Goal: Information Seeking & Learning: Check status

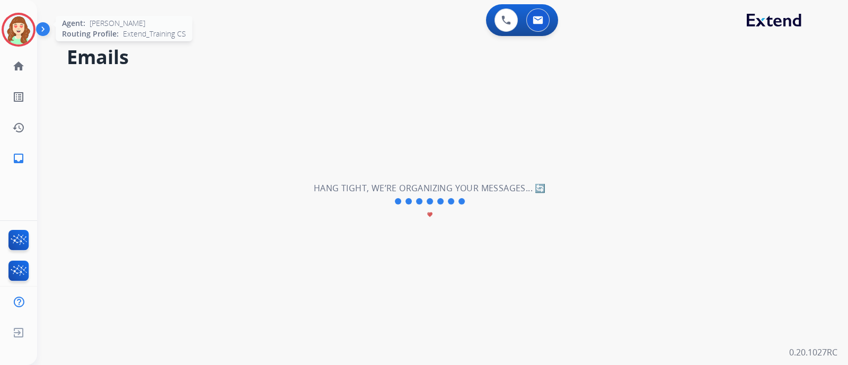
click at [17, 28] on img at bounding box center [19, 30] width 30 height 30
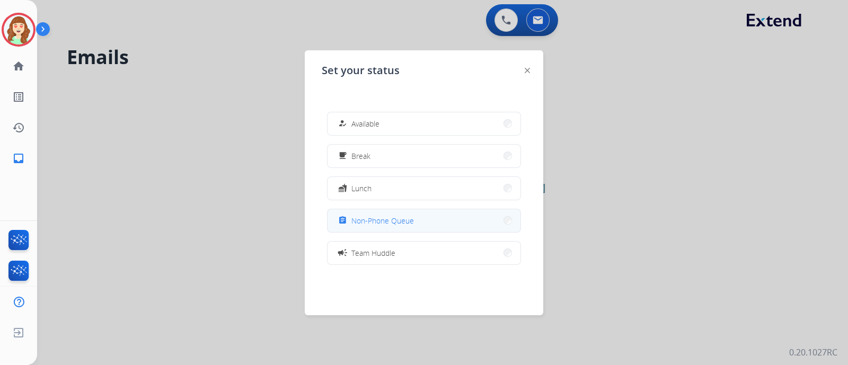
click at [445, 217] on button "assignment Non-Phone Queue" at bounding box center [423, 220] width 193 height 23
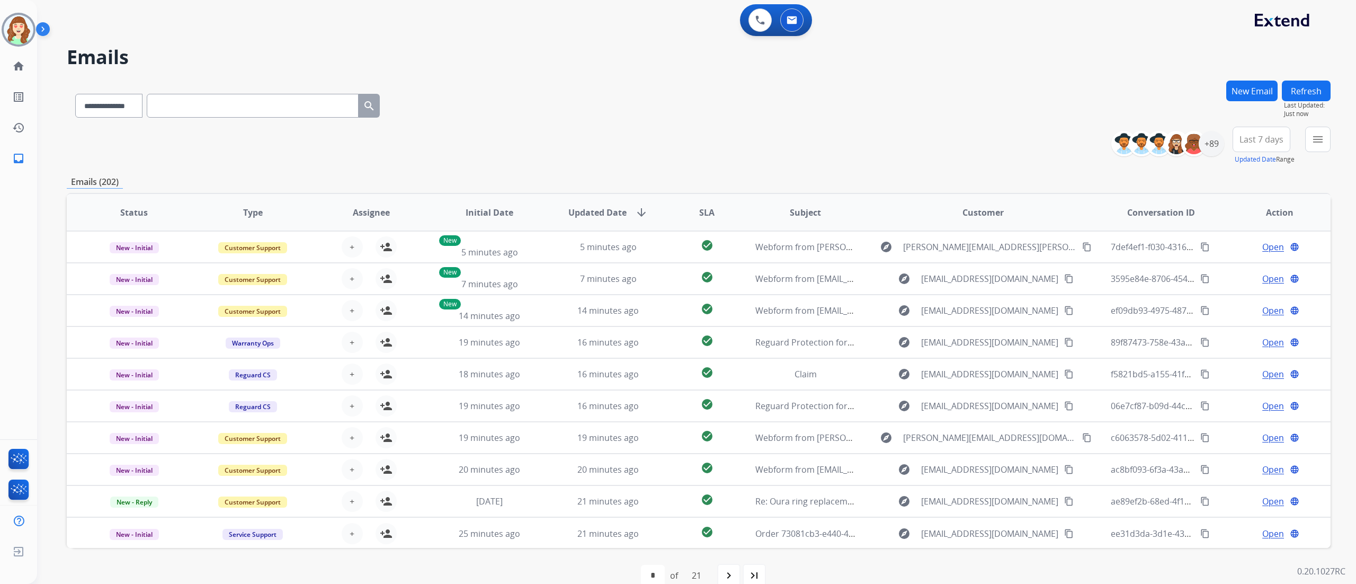
drag, startPoint x: 807, startPoint y: 1, endPoint x: 677, endPoint y: 144, distance: 193.1
click at [677, 144] on div "**********" at bounding box center [699, 146] width 1264 height 38
click at [847, 133] on mat-icon "menu" at bounding box center [1318, 139] width 13 height 13
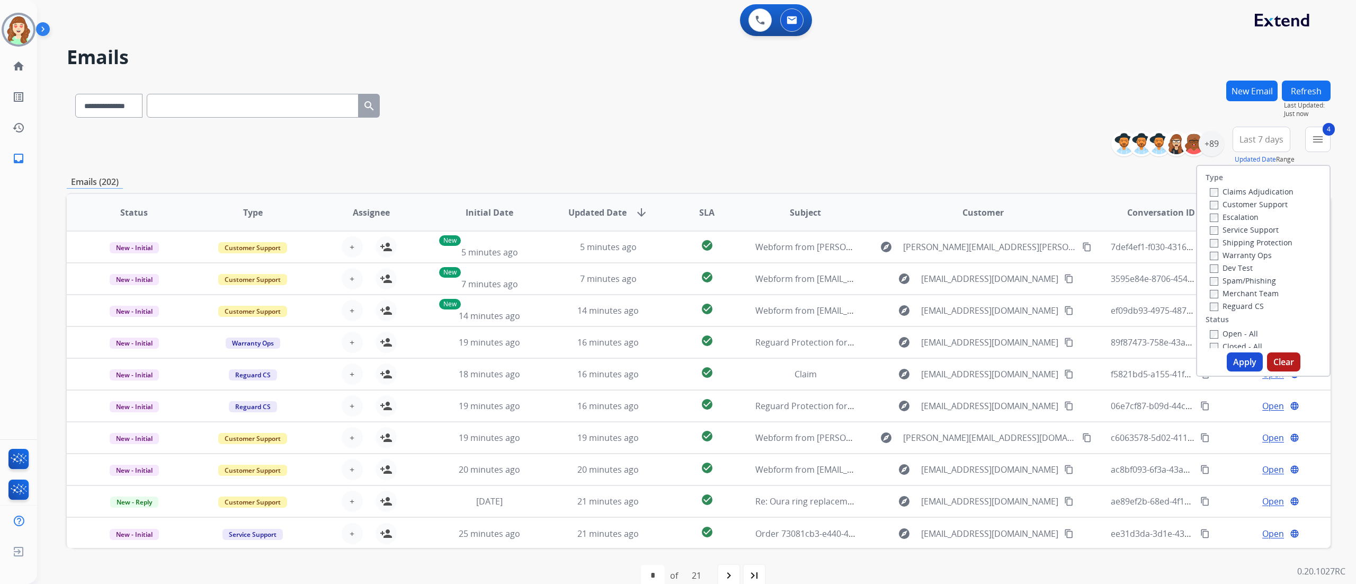
click at [847, 364] on button "Apply" at bounding box center [1245, 361] width 36 height 19
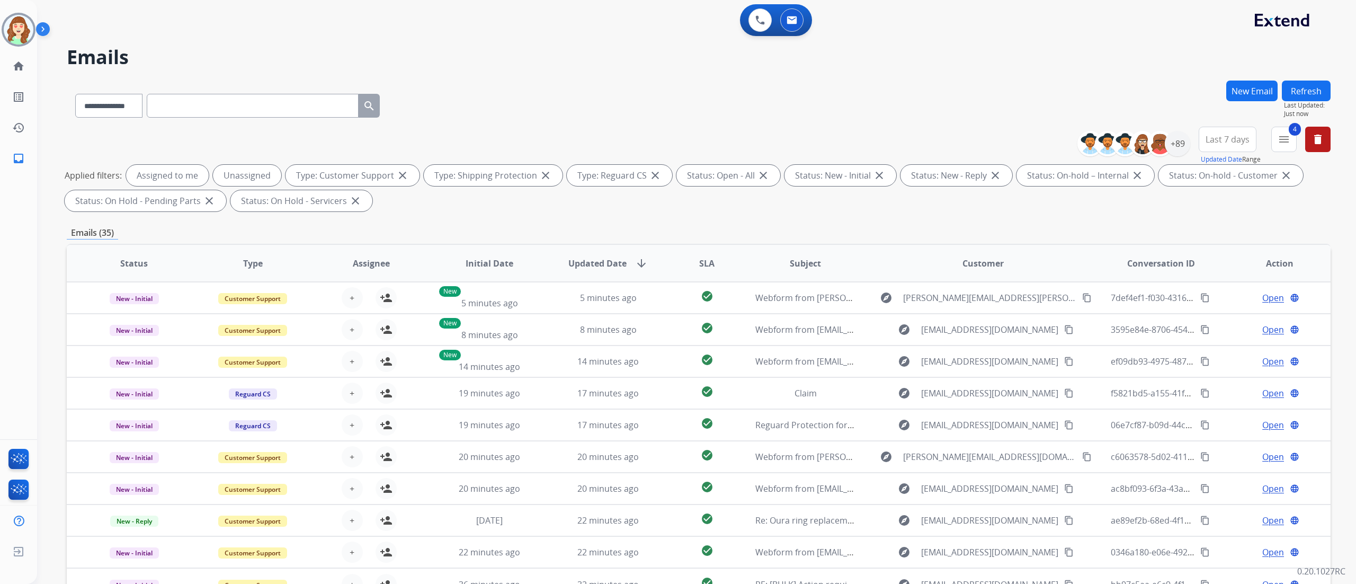
click at [847, 139] on span "Last 7 days" at bounding box center [1228, 139] width 44 height 4
click at [847, 252] on div "Last 30 days" at bounding box center [1224, 250] width 58 height 16
click at [847, 153] on div "+89" at bounding box center [1177, 143] width 25 height 25
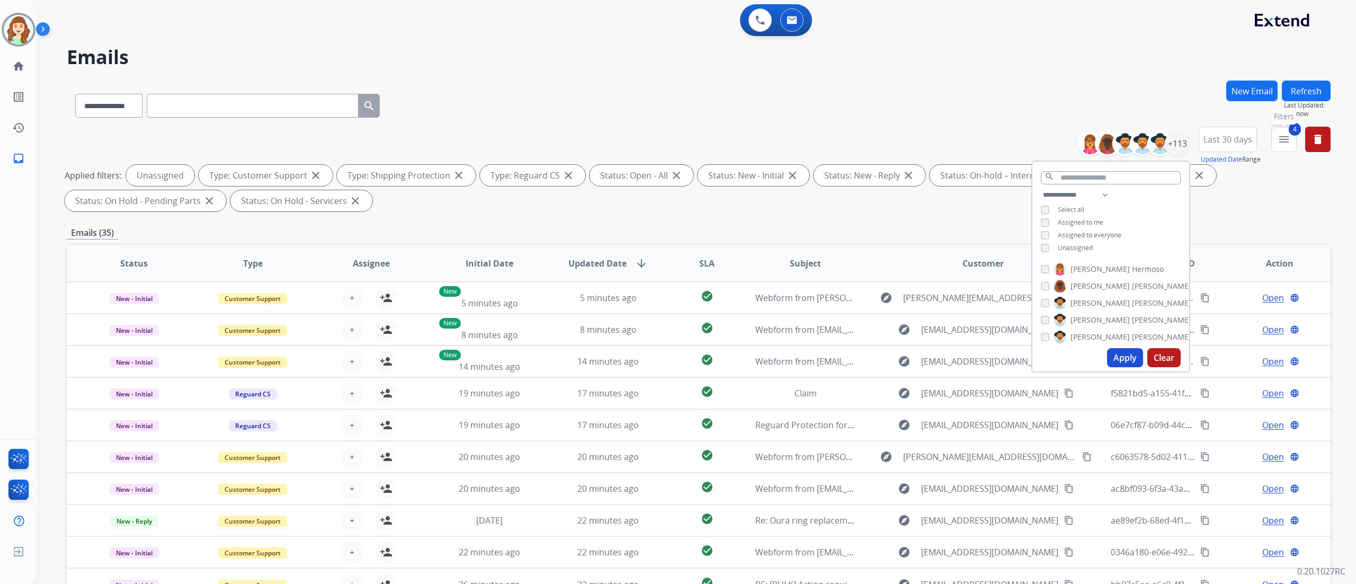
click at [847, 145] on mat-icon "menu" at bounding box center [1284, 139] width 13 height 13
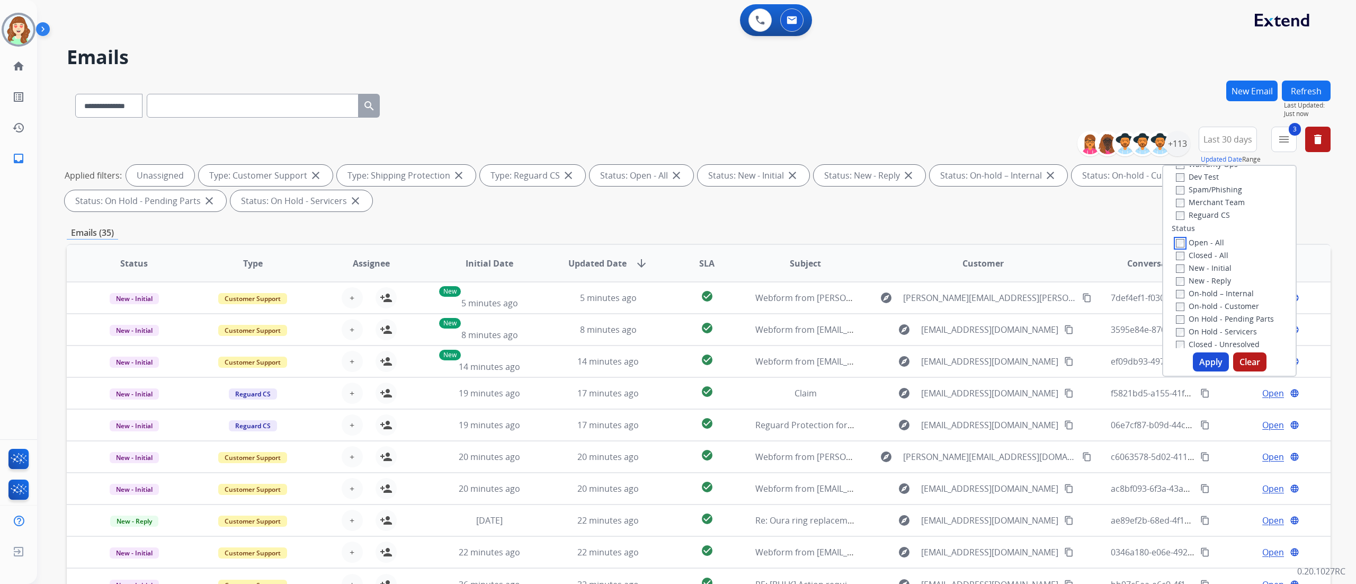
scroll to position [105, 0]
click at [847, 355] on button "Apply" at bounding box center [1211, 361] width 36 height 19
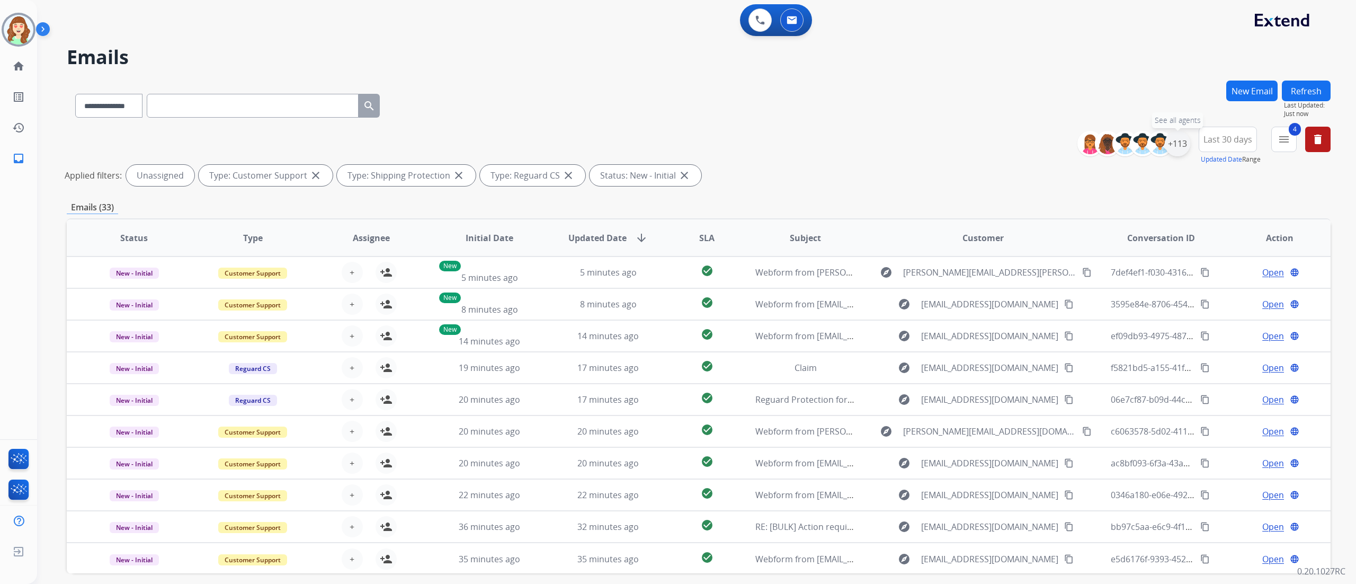
click at [847, 144] on div "+113" at bounding box center [1177, 143] width 25 height 25
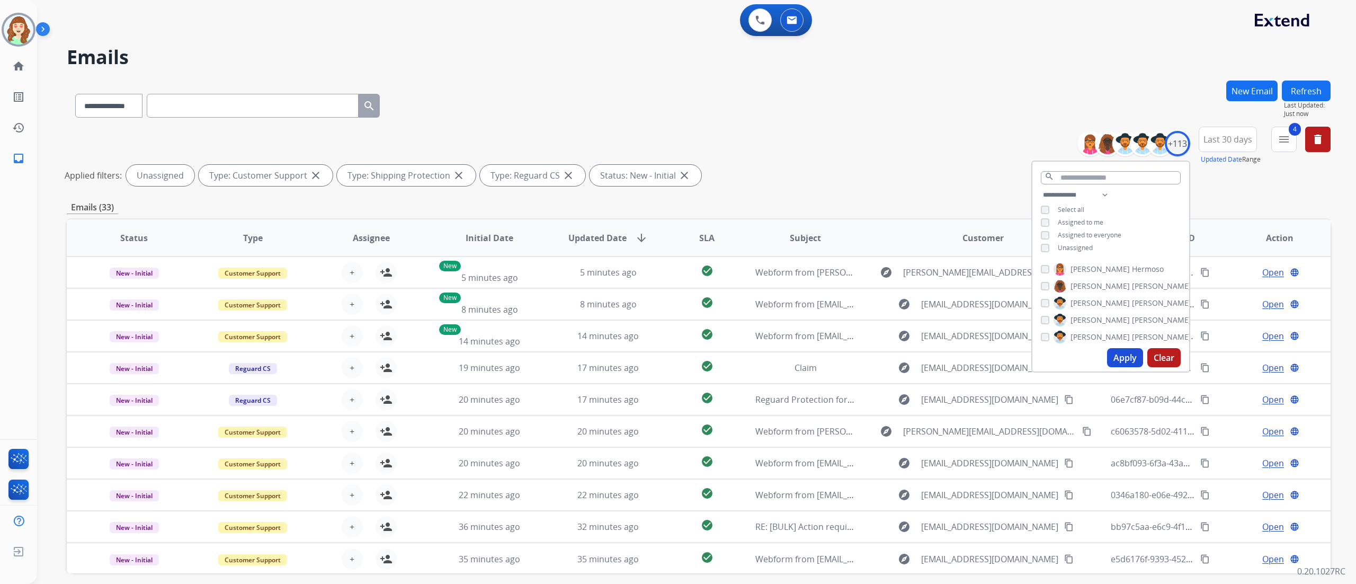
click at [847, 356] on button "Apply" at bounding box center [1125, 357] width 36 height 19
drag, startPoint x: 270, startPoint y: 16, endPoint x: 809, endPoint y: 69, distance: 542.5
click at [270, 16] on div "0 Voice Interactions 0 Email Interactions" at bounding box center [690, 21] width 1281 height 34
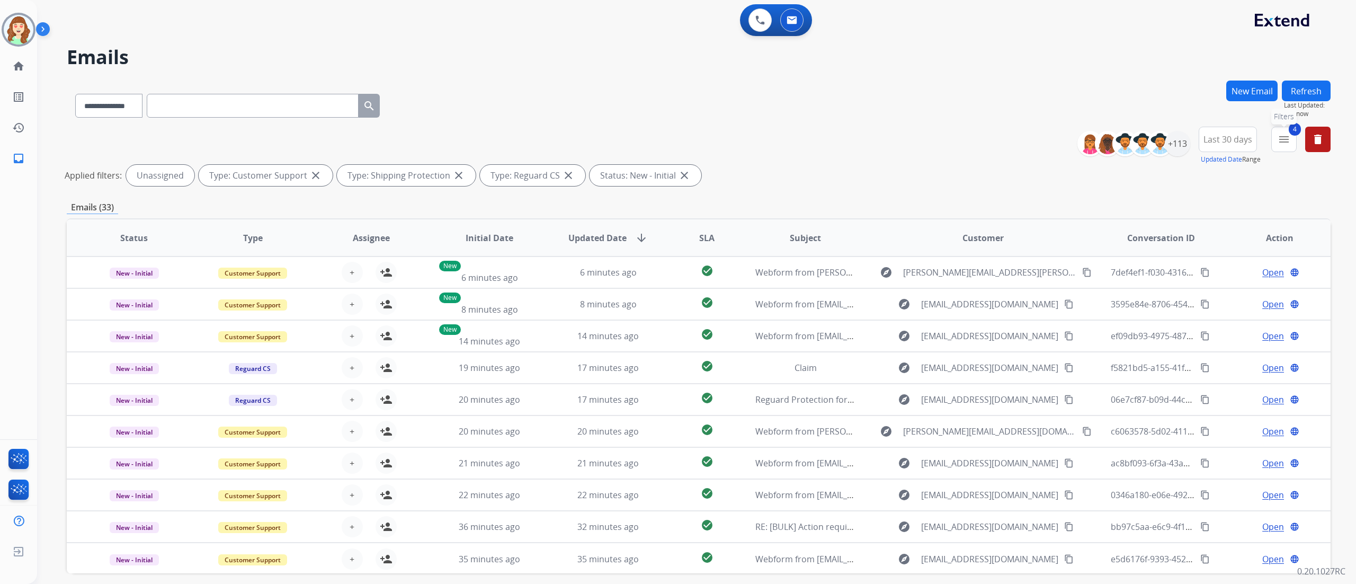
click at [847, 143] on mat-icon "menu" at bounding box center [1284, 139] width 13 height 13
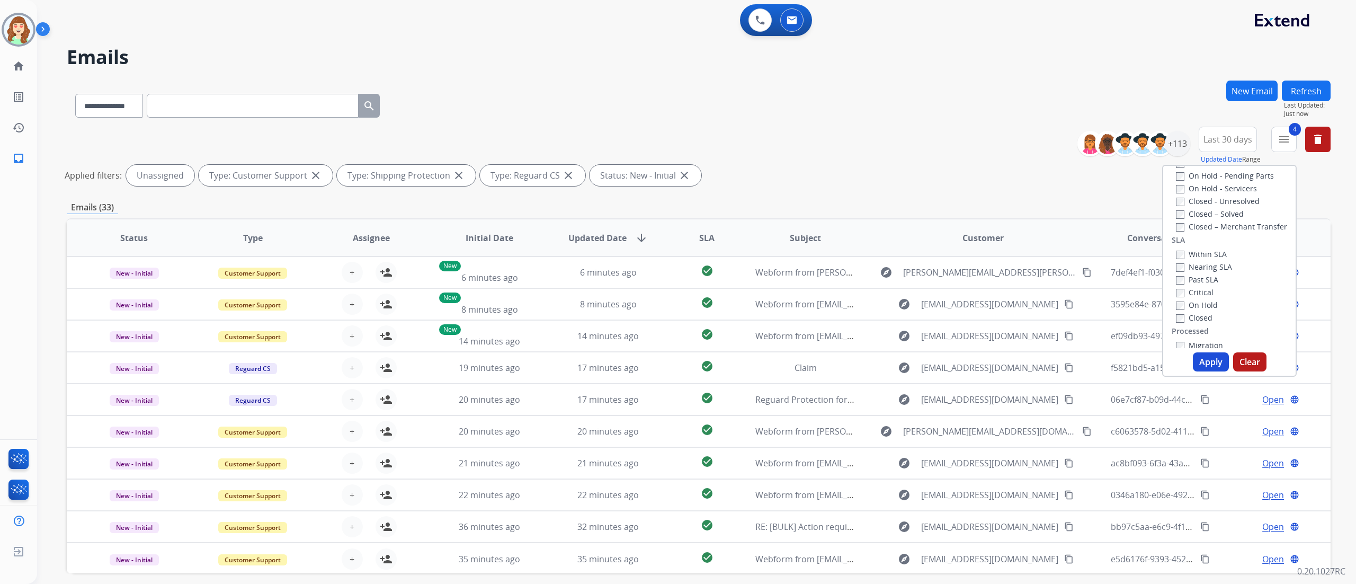
scroll to position [236, 0]
click at [847, 271] on div "Past SLA" at bounding box center [1204, 277] width 56 height 13
click at [847, 364] on div "Type Claims Adjudication Customer Support Escalation Service Support Shipping P…" at bounding box center [1229, 271] width 135 height 212
click at [847, 356] on button "Apply" at bounding box center [1211, 361] width 36 height 19
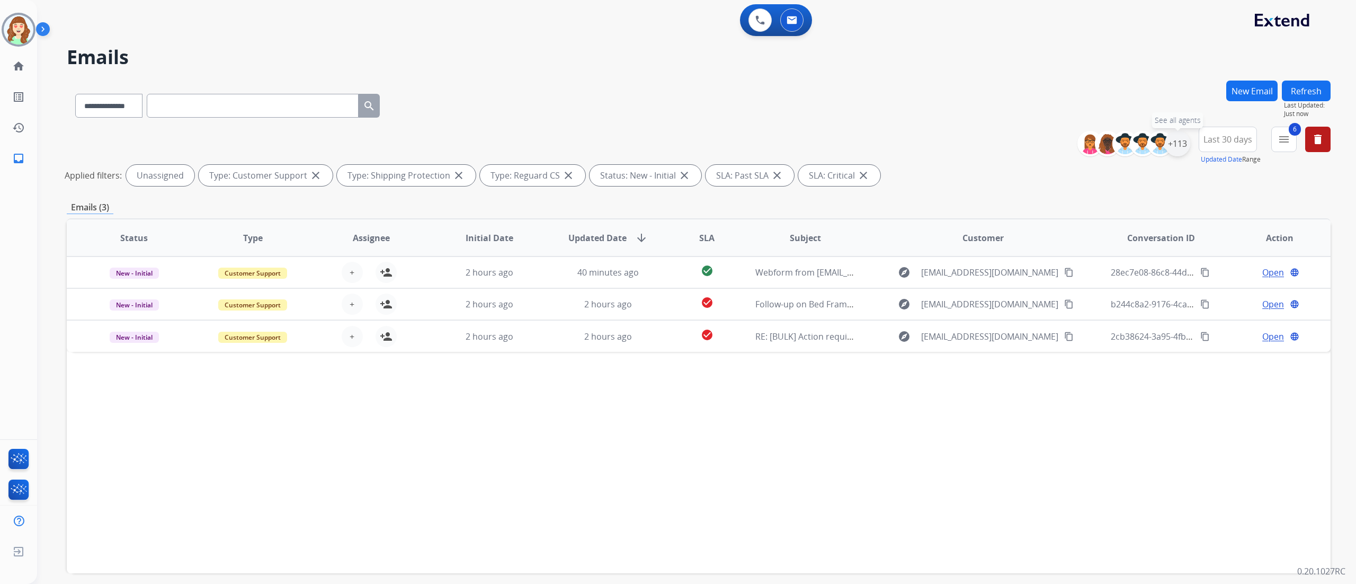
click at [847, 135] on div "+113" at bounding box center [1177, 143] width 25 height 25
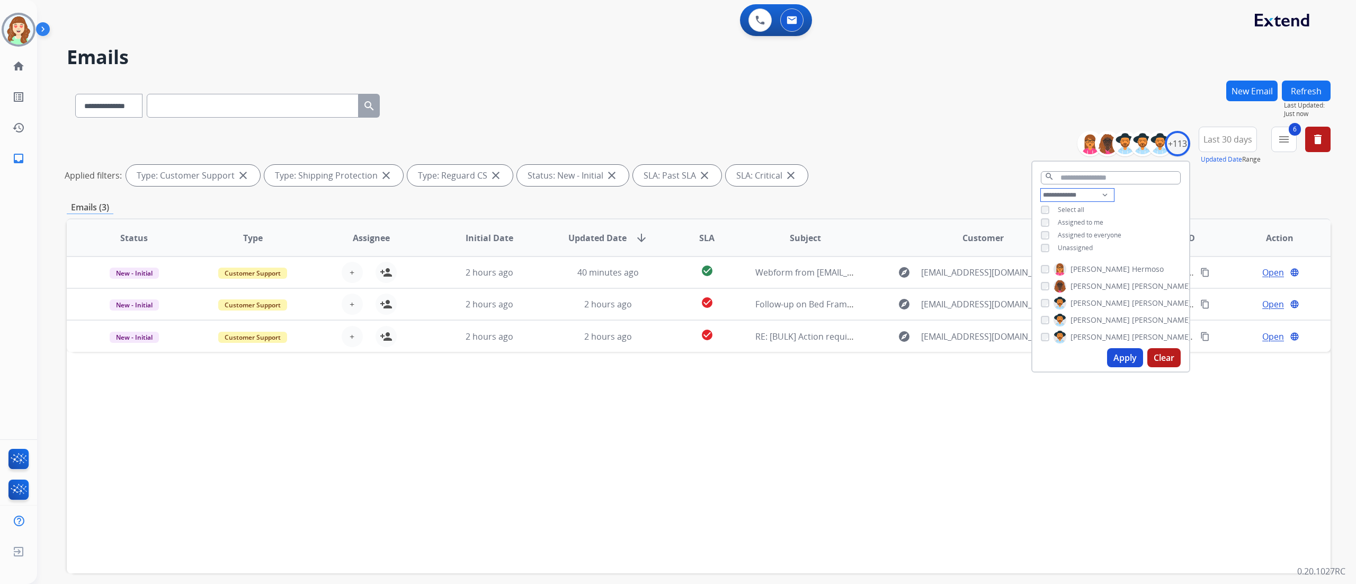
click at [847, 189] on select "**********" at bounding box center [1077, 195] width 73 height 13
select select "**********"
click at [847, 189] on select "**********" at bounding box center [1077, 195] width 73 height 13
click at [847, 139] on mat-icon "menu" at bounding box center [1284, 139] width 13 height 13
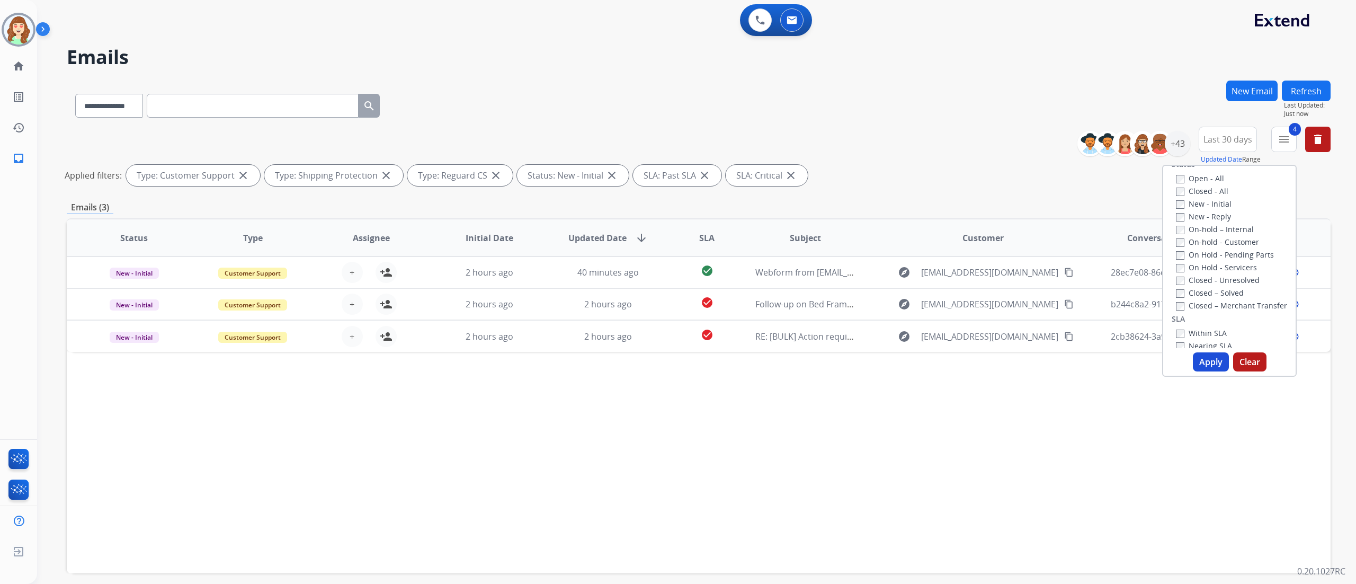
scroll to position [115, 0]
click at [847, 355] on button "Apply" at bounding box center [1211, 361] width 36 height 19
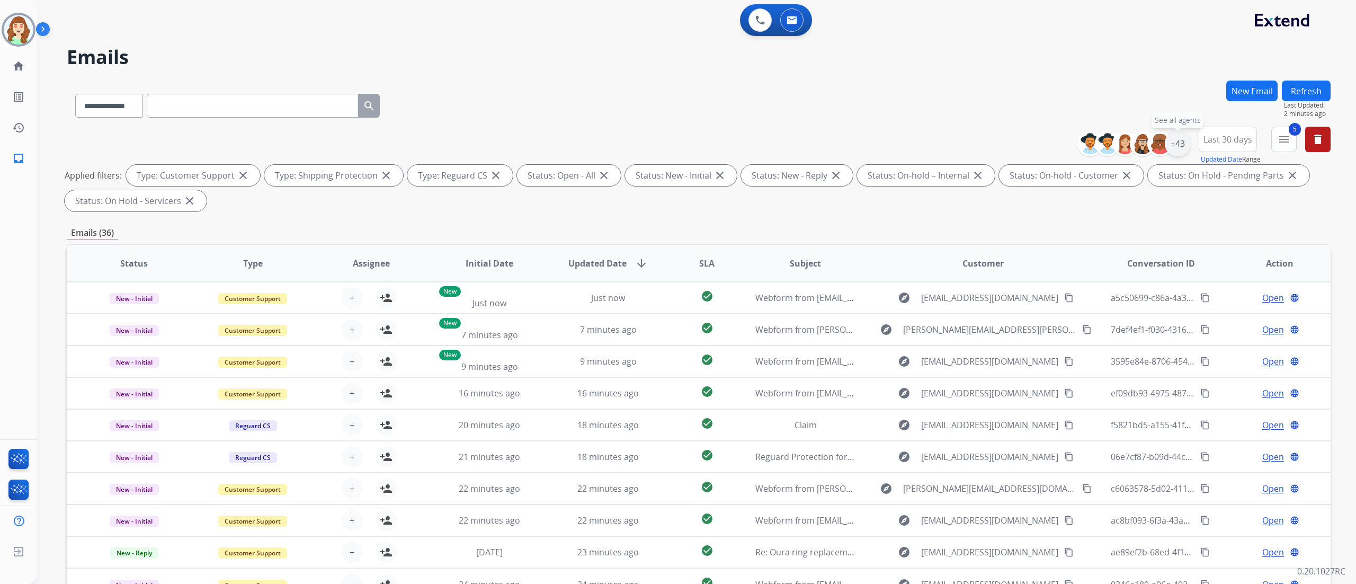
click at [847, 143] on div "+43" at bounding box center [1177, 143] width 25 height 25
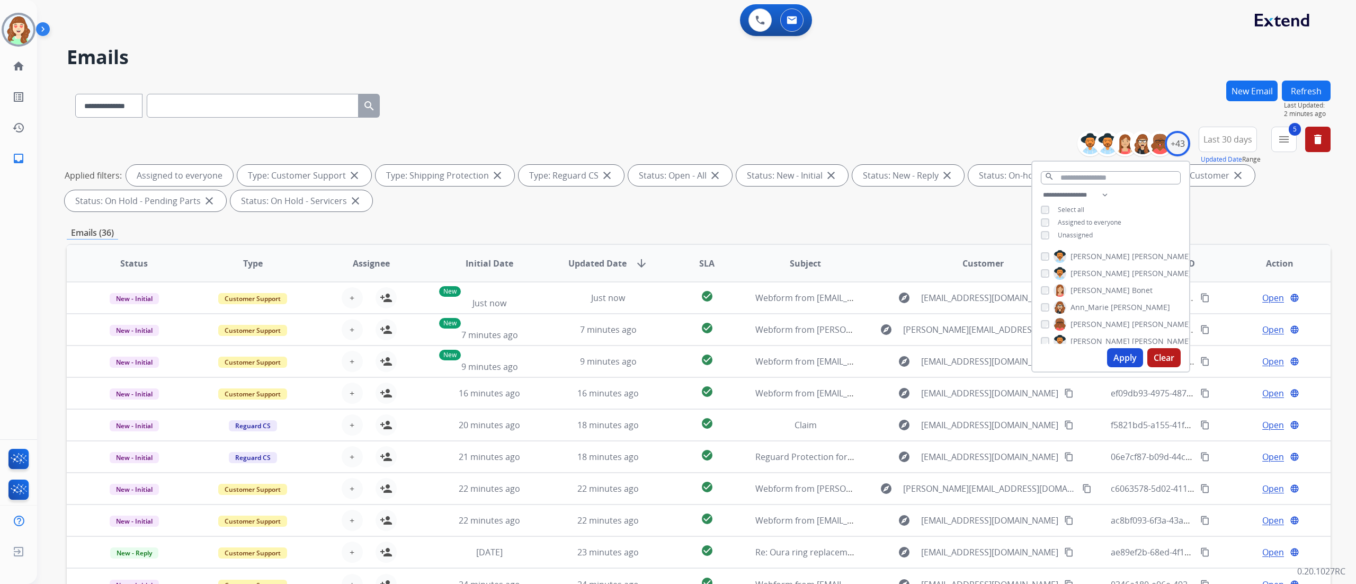
click at [847, 348] on div "Apply Clear" at bounding box center [1110, 358] width 157 height 28
click at [847, 362] on button "Apply" at bounding box center [1125, 357] width 36 height 19
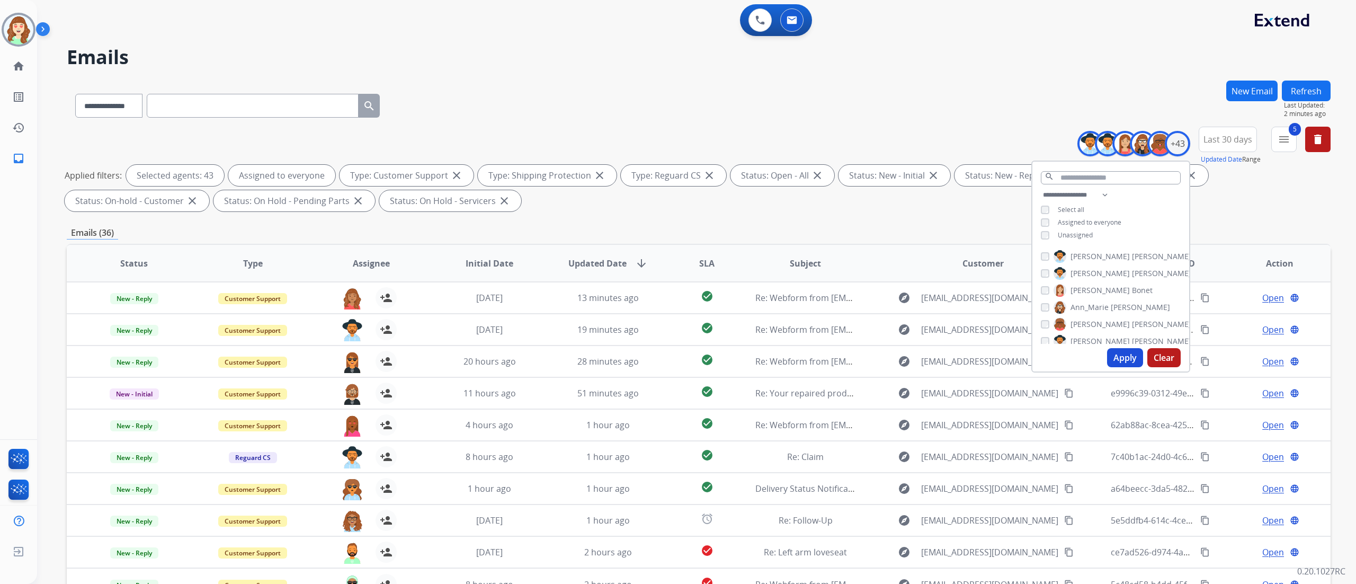
click at [847, 141] on div "**********" at bounding box center [1207, 146] width 245 height 38
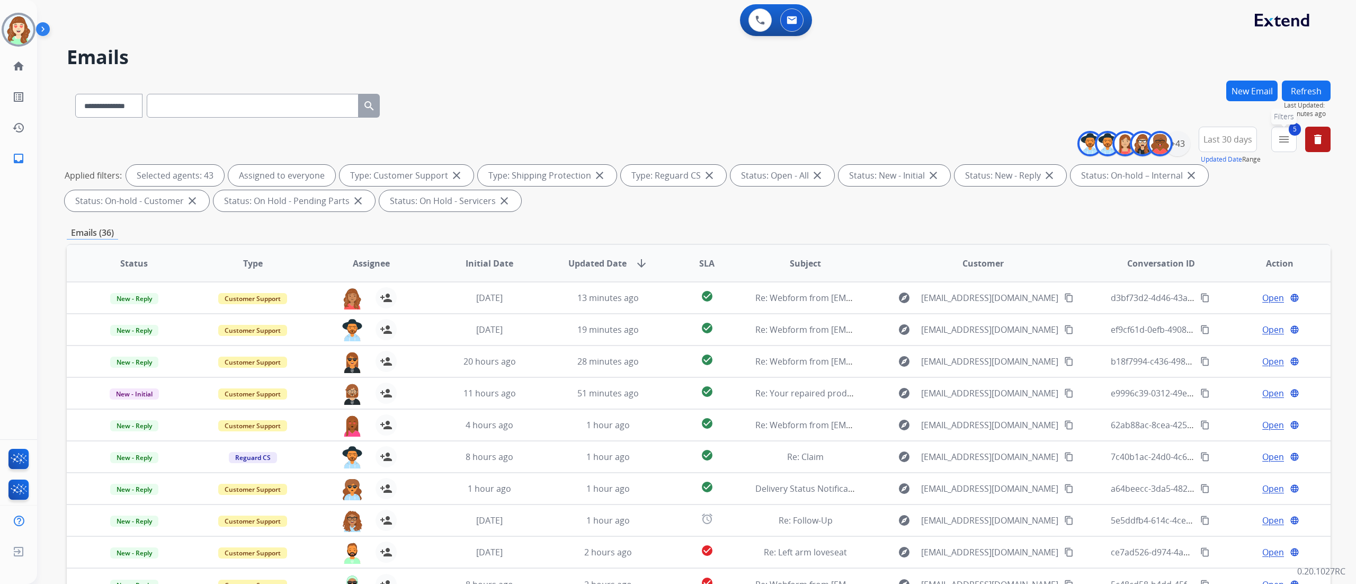
click at [847, 141] on button "5 menu Filters" at bounding box center [1283, 139] width 25 height 25
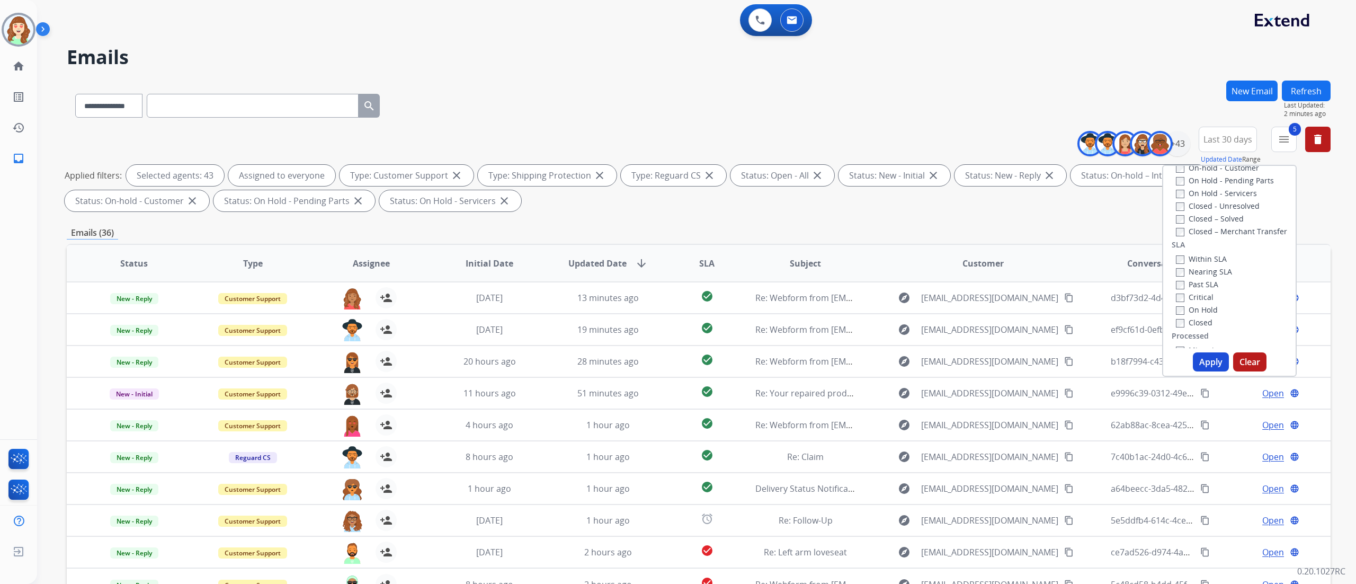
scroll to position [248, 0]
click at [847, 362] on button "Apply" at bounding box center [1211, 361] width 36 height 19
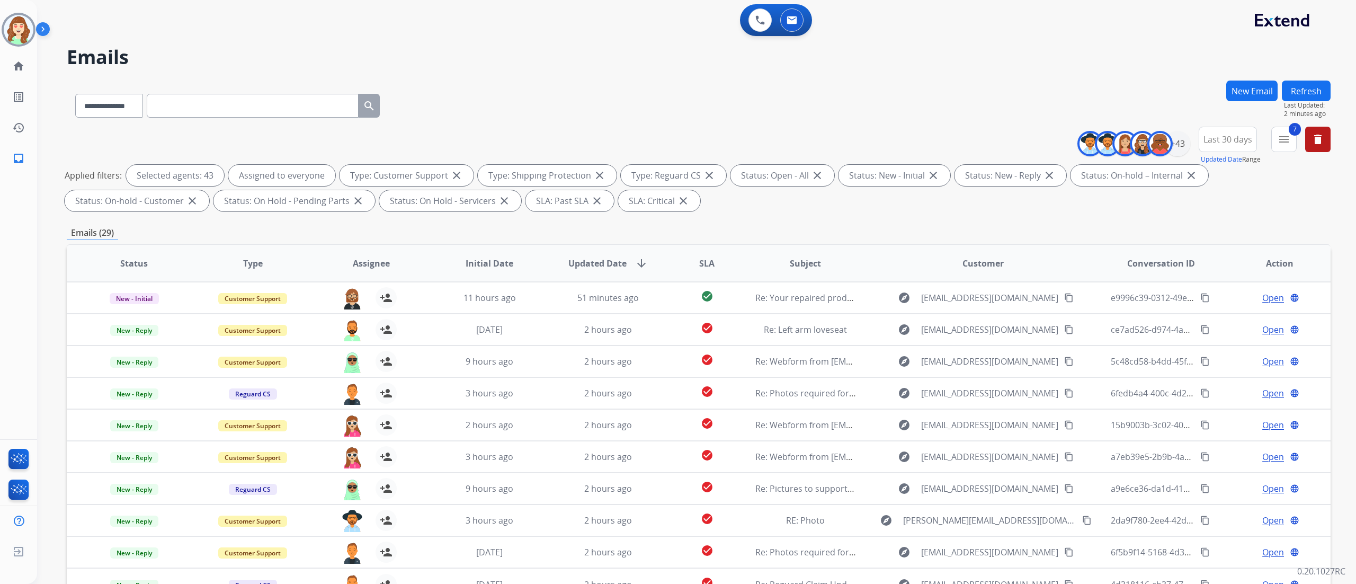
click at [210, 48] on h2 "Emails" at bounding box center [699, 57] width 1264 height 21
